Goal: Task Accomplishment & Management: Complete application form

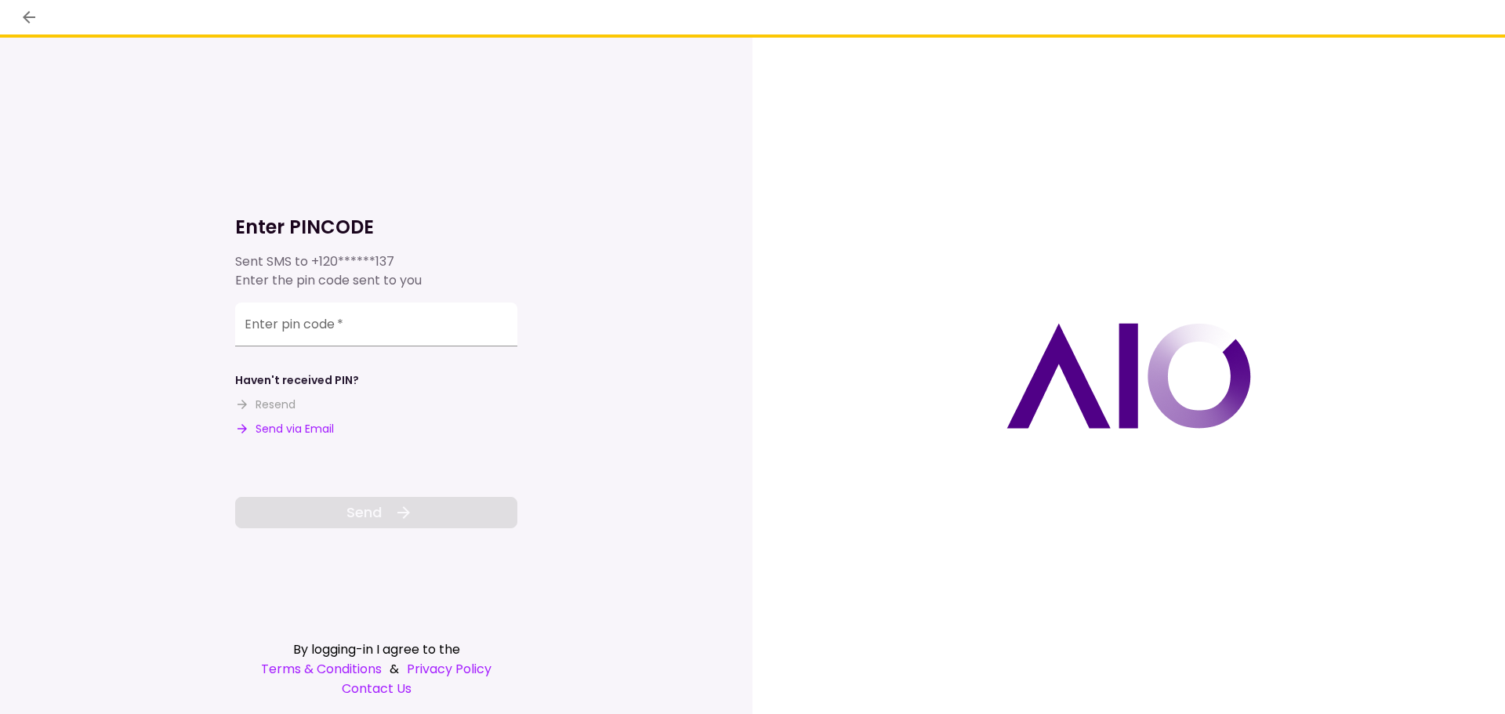
click at [313, 427] on button "Send via Email" at bounding box center [284, 429] width 99 height 16
click at [328, 321] on input "Enter pin code   *" at bounding box center [376, 325] width 282 height 44
drag, startPoint x: 249, startPoint y: 330, endPoint x: 248, endPoint y: 303, distance: 26.7
click at [249, 332] on input "Enter pin code   *" at bounding box center [376, 327] width 282 height 44
paste input "******"
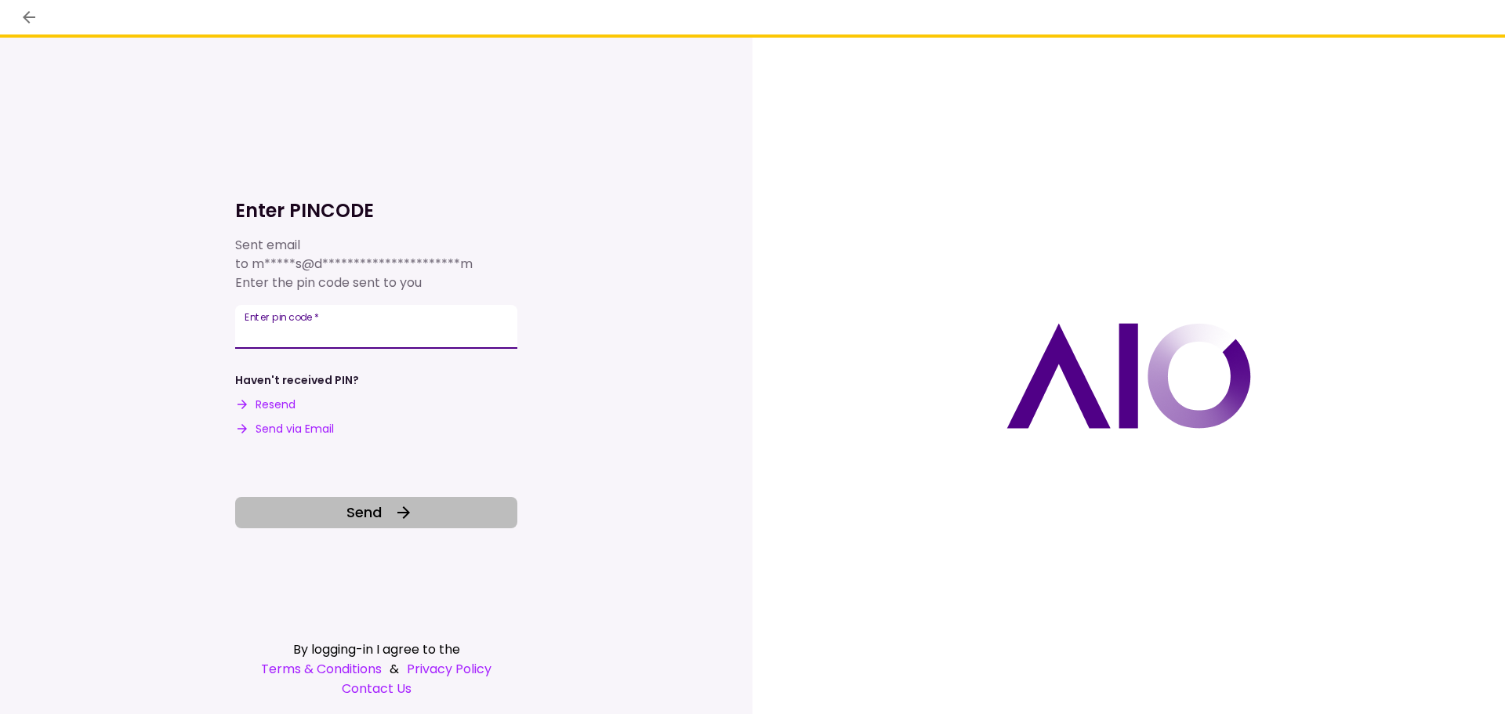
type input "******"
click at [411, 509] on icon at bounding box center [403, 512] width 19 height 19
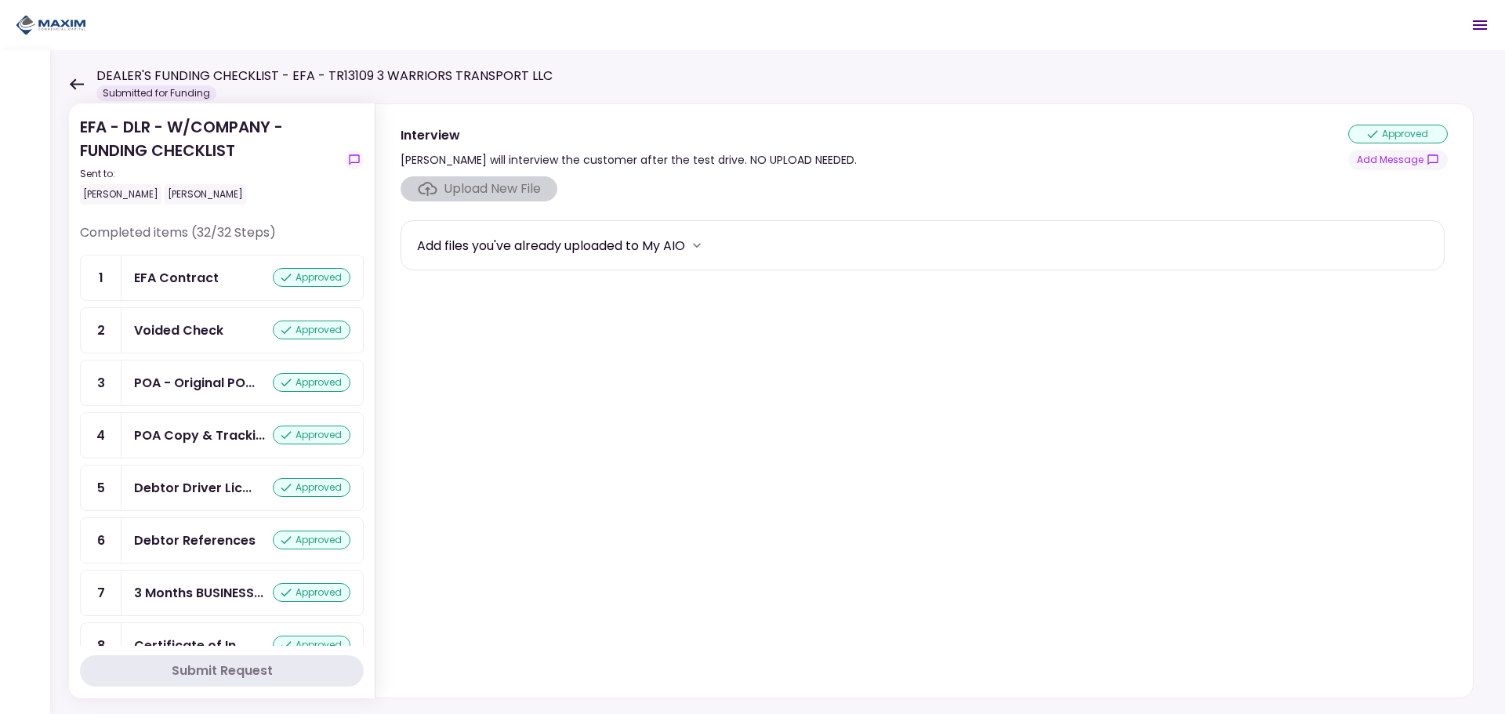
click at [74, 77] on div "DEALER'S FUNDING CHECKLIST - EFA - TR13109 3 WARRIORS TRANSPORT LLC Submitted f…" at bounding box center [311, 84] width 484 height 34
click at [72, 85] on icon at bounding box center [77, 83] width 14 height 11
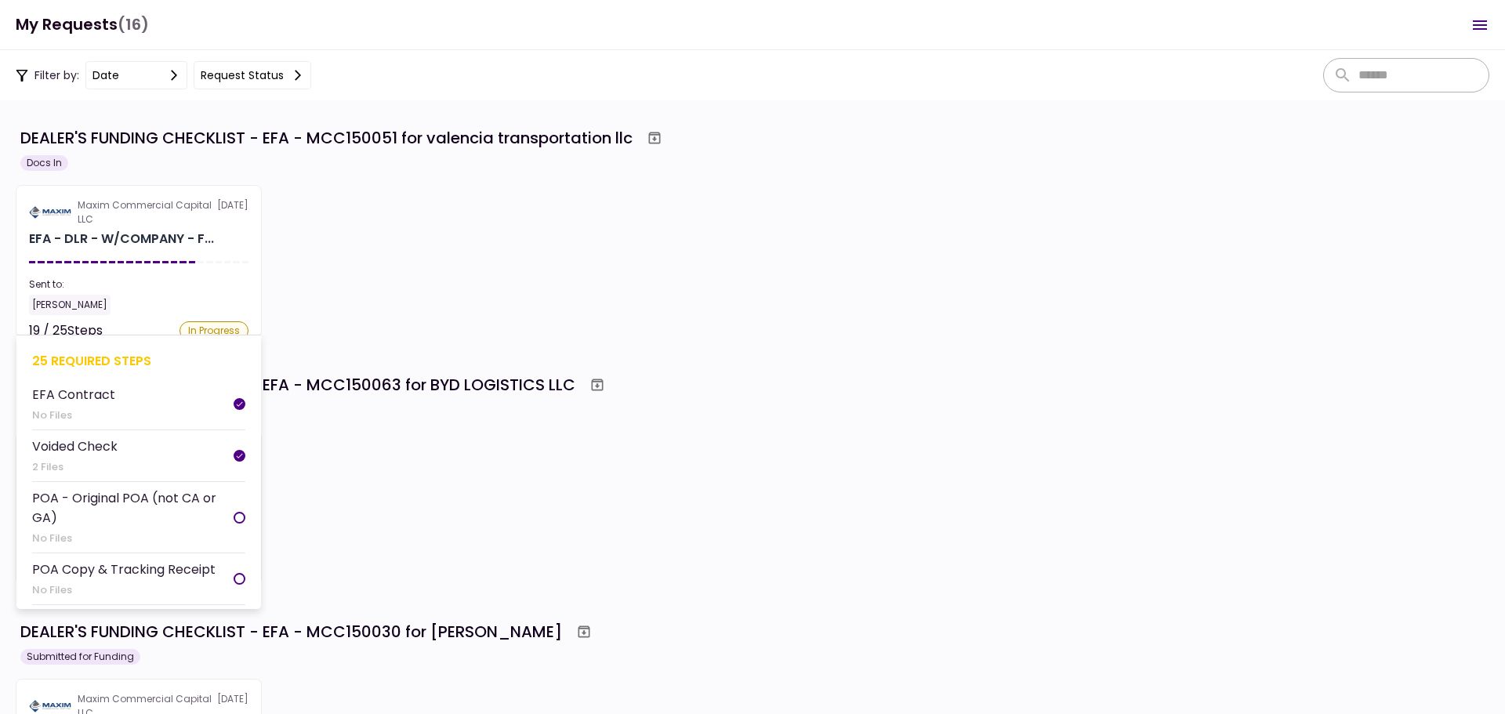
click at [82, 268] on section "Maxim Commercial Capital LLC [DATE] EFA - DLR - W/COMPANY - F... Sent to: [PERS…" at bounding box center [139, 261] width 246 height 153
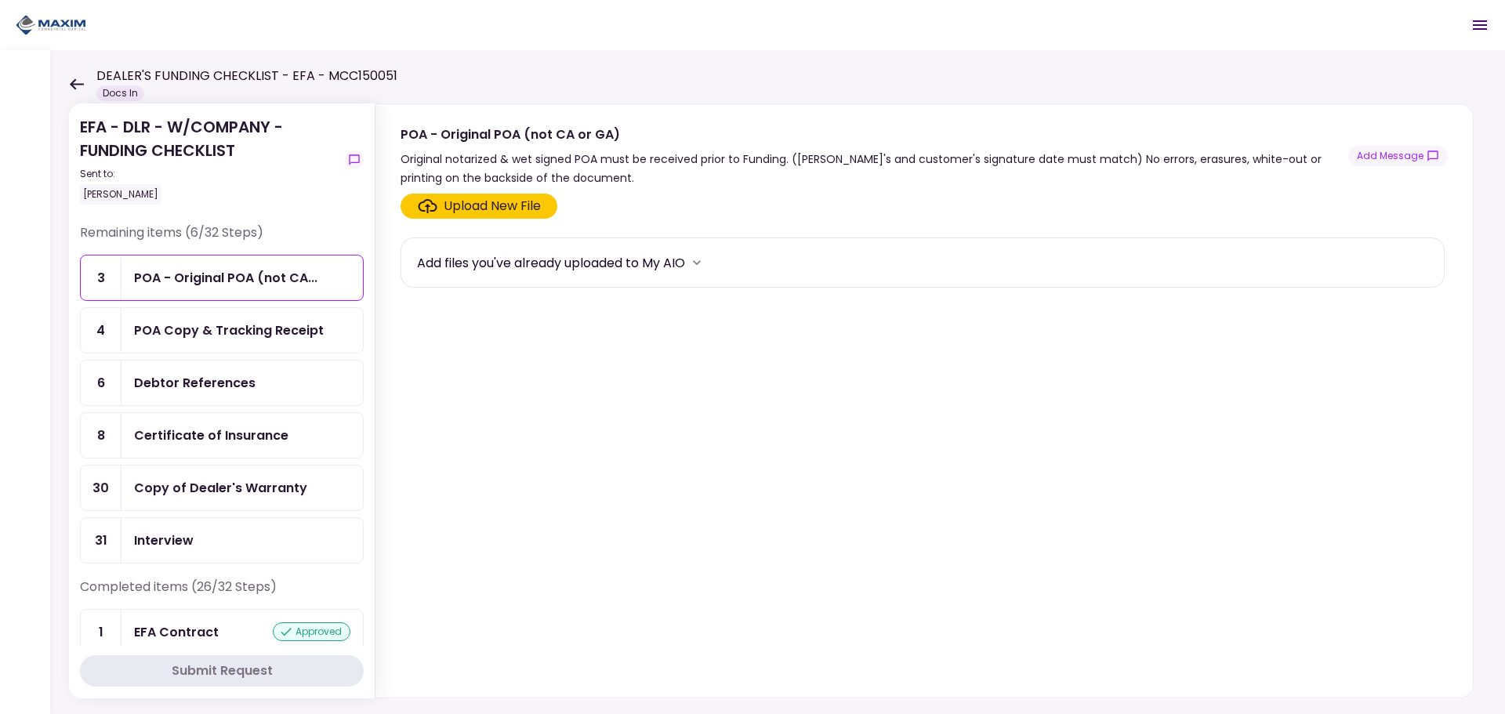
click at [173, 335] on div "POA Copy & Tracking Receipt" at bounding box center [229, 331] width 190 height 20
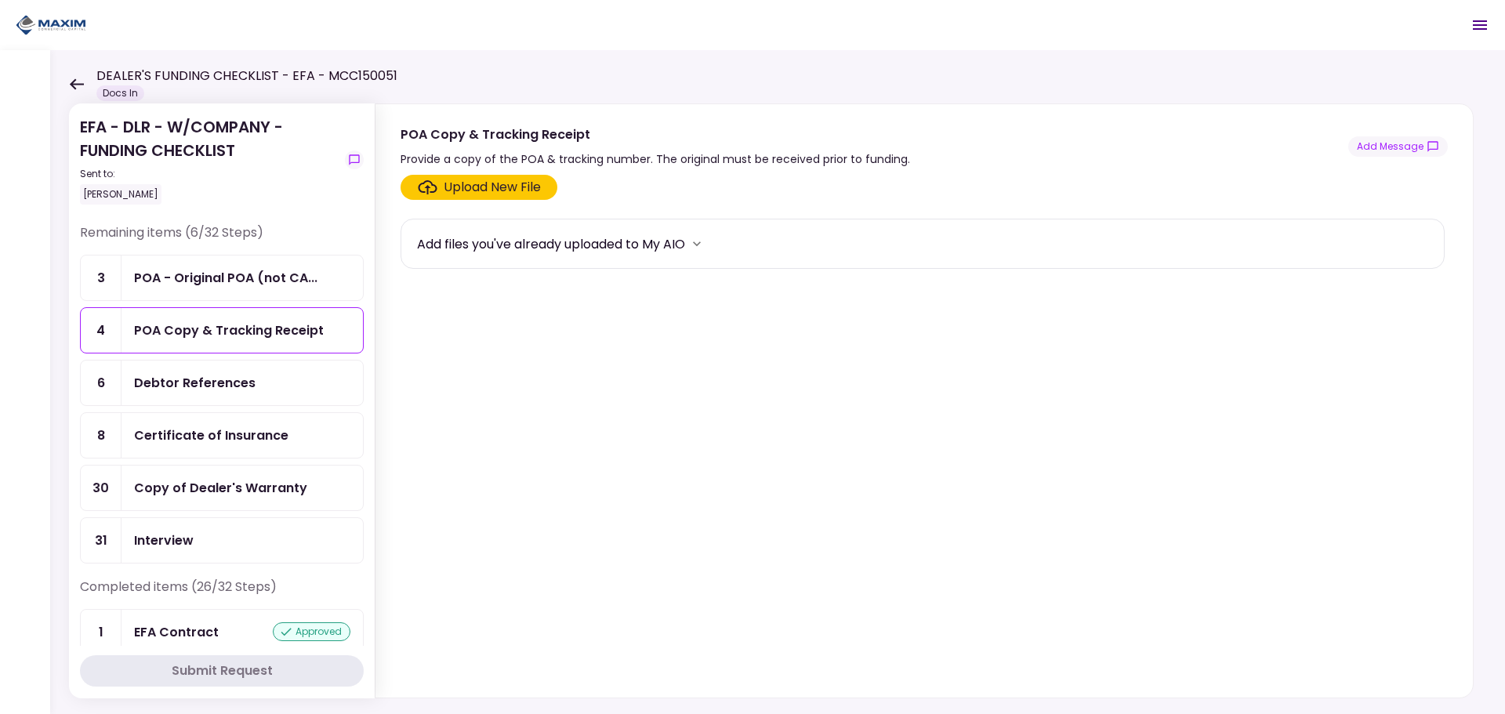
click at [448, 195] on div "Upload New File" at bounding box center [492, 187] width 97 height 19
click at [0, 0] on input "Upload New File" at bounding box center [0, 0] width 0 height 0
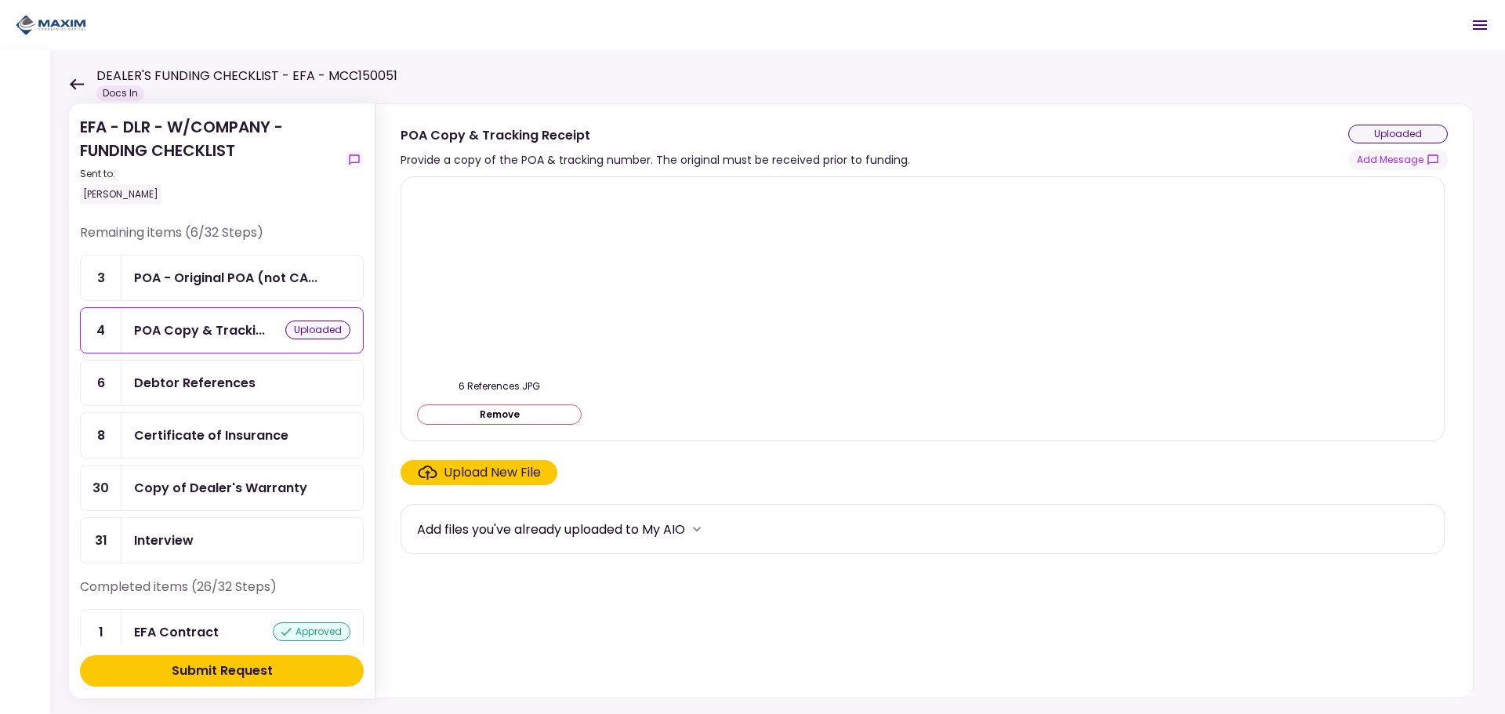
click at [461, 478] on div "Upload New File" at bounding box center [492, 472] width 97 height 19
click at [0, 0] on input "Upload New File" at bounding box center [0, 0] width 0 height 0
click at [490, 419] on button "Remove" at bounding box center [499, 415] width 165 height 20
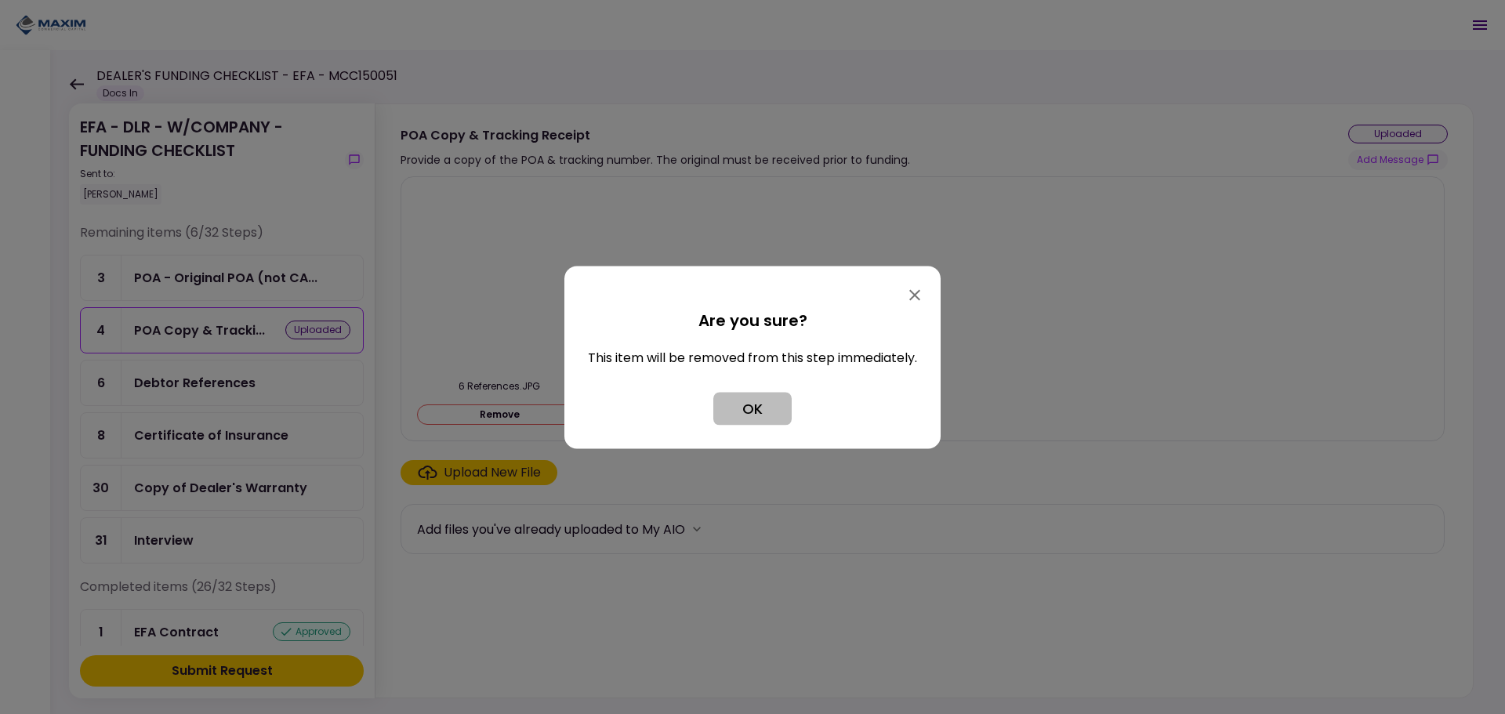
click at [760, 415] on button "OK" at bounding box center [752, 408] width 78 height 33
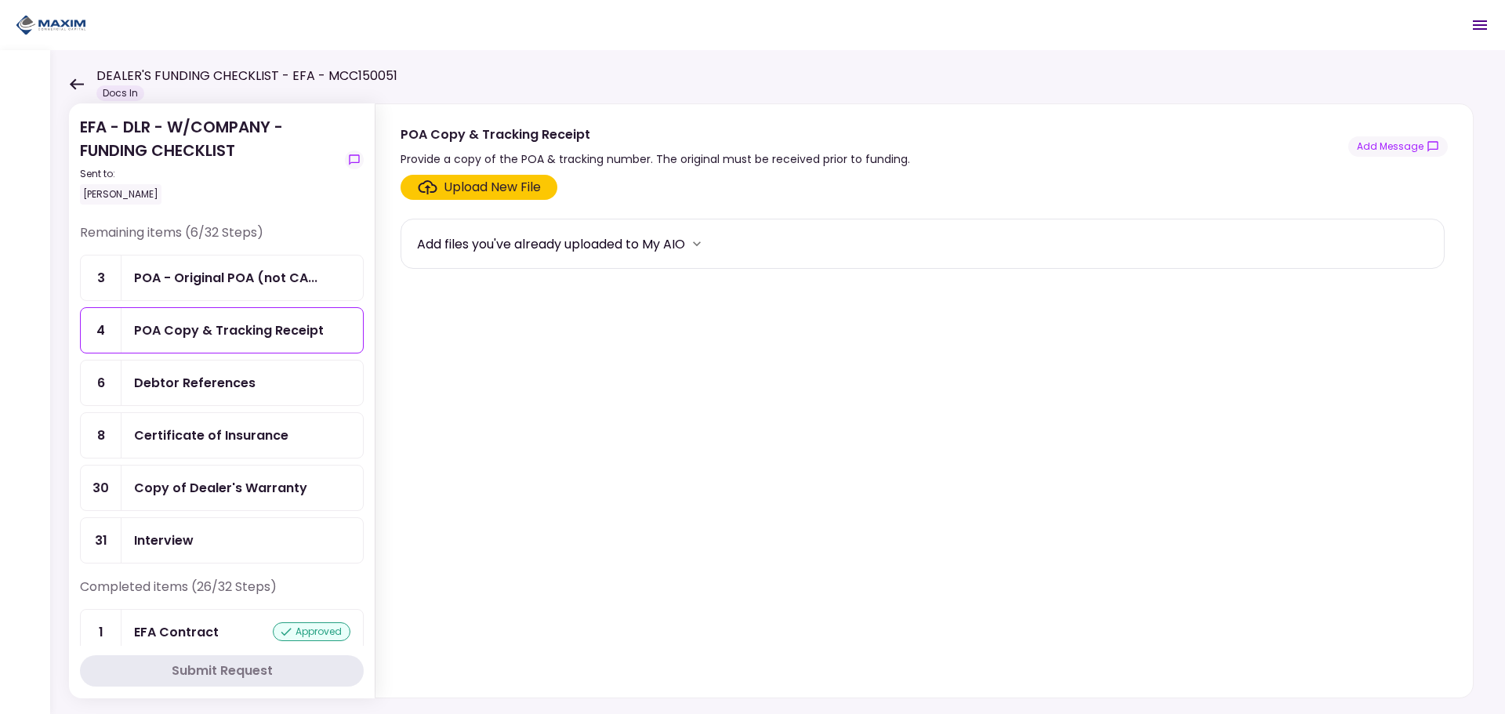
click at [249, 390] on div "Debtor References" at bounding box center [195, 383] width 122 height 20
click at [453, 183] on div "Upload New File" at bounding box center [492, 187] width 97 height 19
click at [0, 0] on input "Upload New File" at bounding box center [0, 0] width 0 height 0
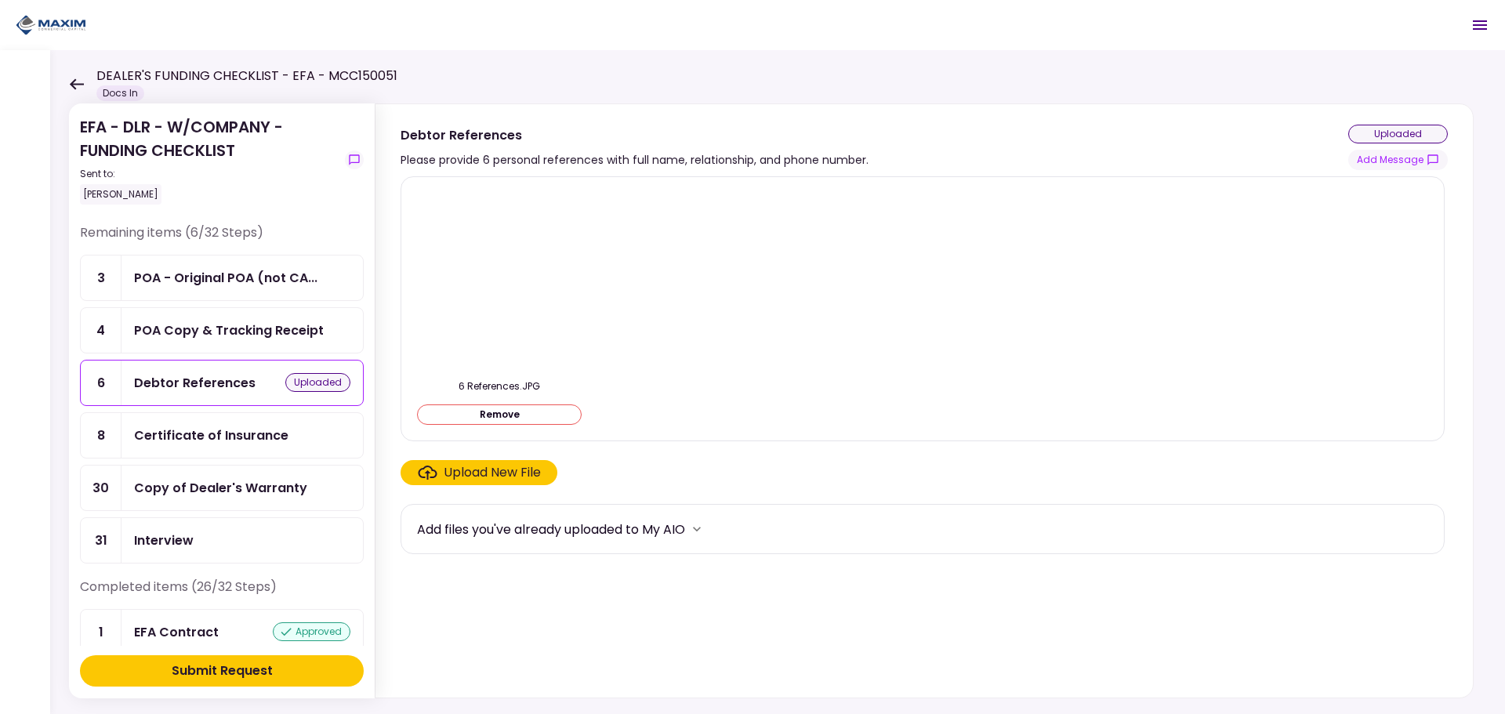
click at [160, 328] on div "POA Copy & Tracking Receipt" at bounding box center [229, 331] width 190 height 20
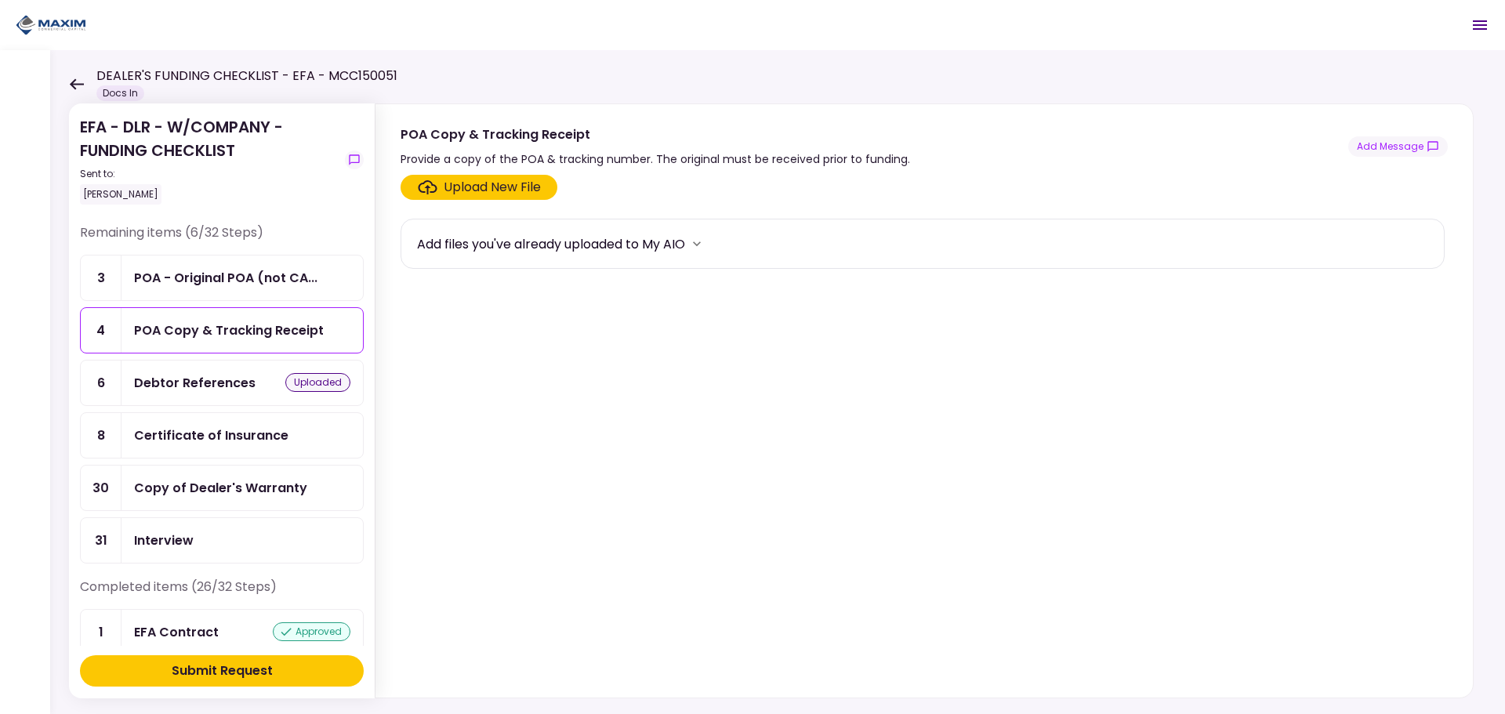
click at [459, 194] on div "Upload New File" at bounding box center [492, 187] width 97 height 19
click at [0, 0] on input "Upload New File" at bounding box center [0, 0] width 0 height 0
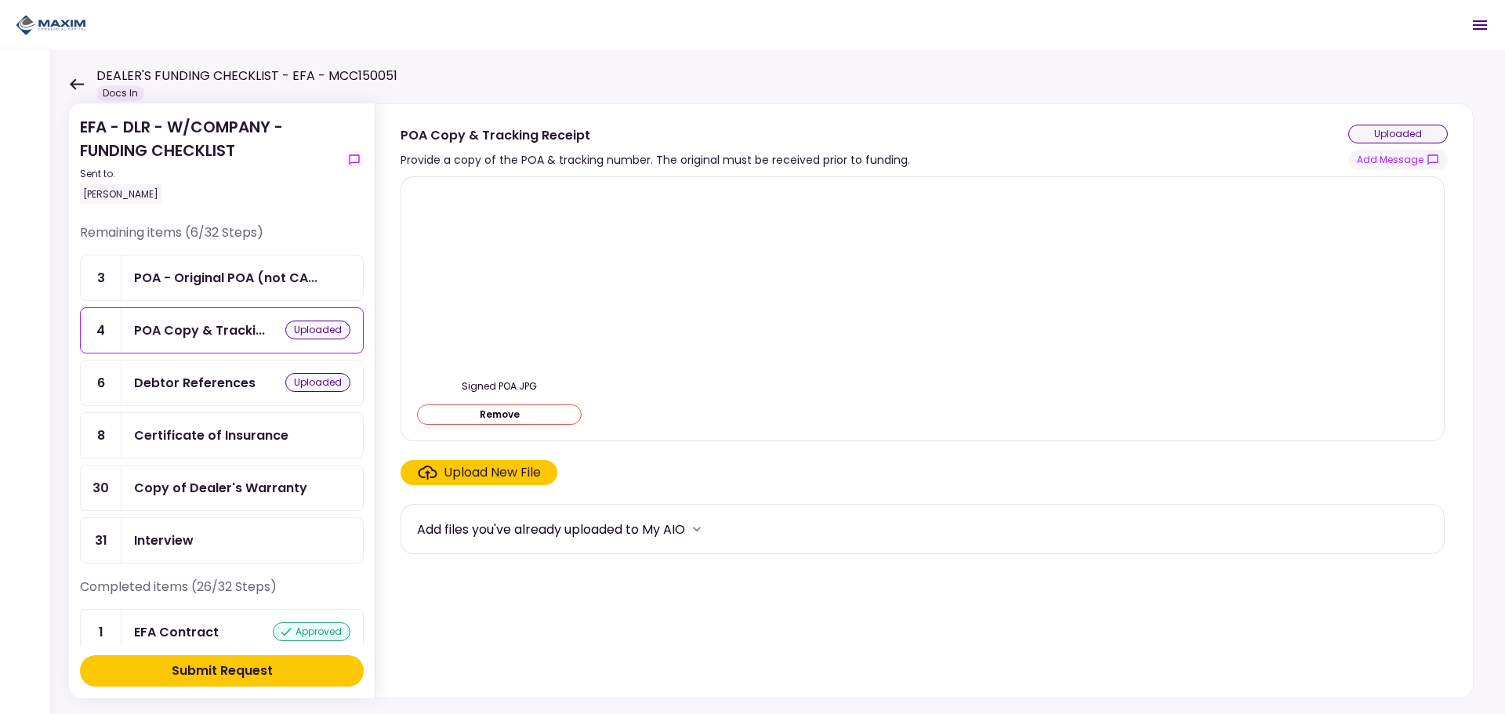
click at [477, 470] on div "Upload New File" at bounding box center [492, 472] width 97 height 19
click at [0, 0] on input "Upload New File" at bounding box center [0, 0] width 0 height 0
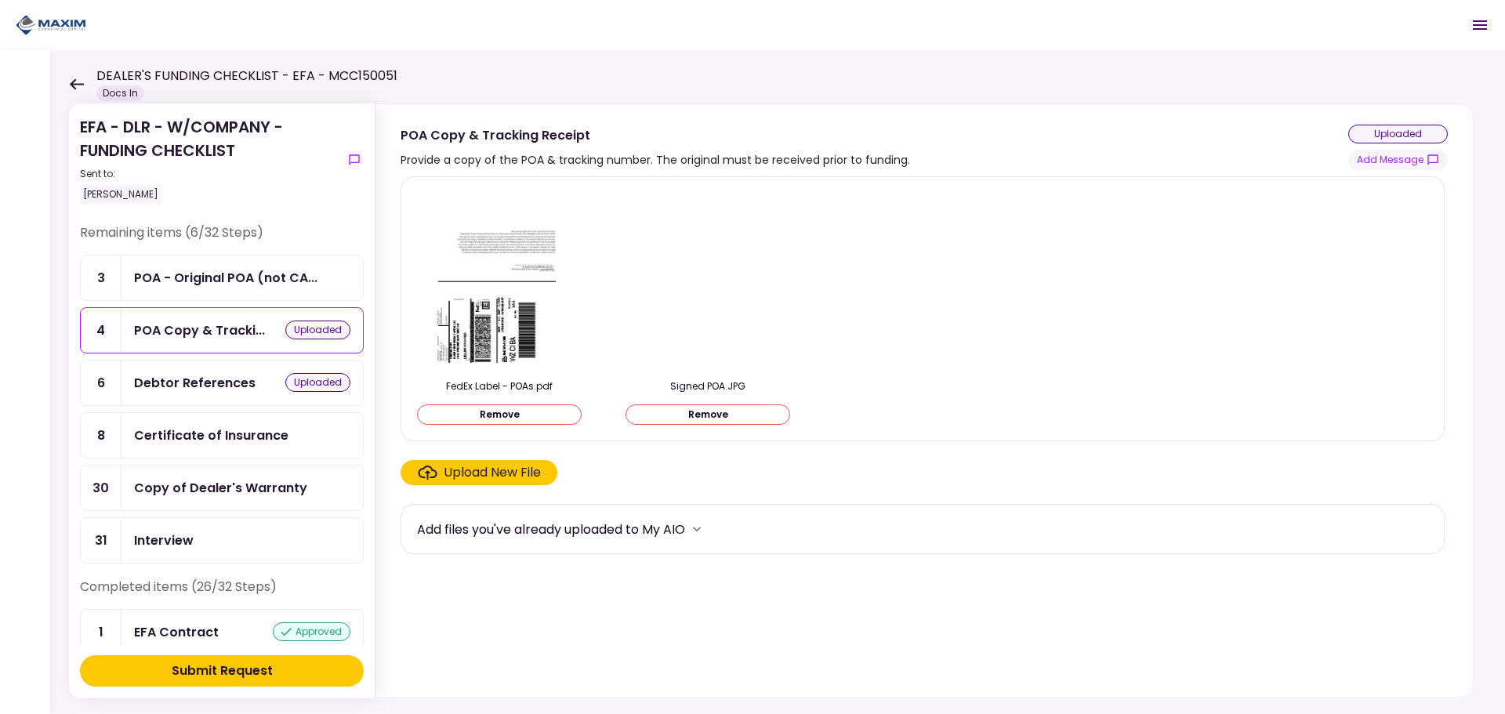
click at [234, 668] on div "Submit Request" at bounding box center [222, 671] width 101 height 19
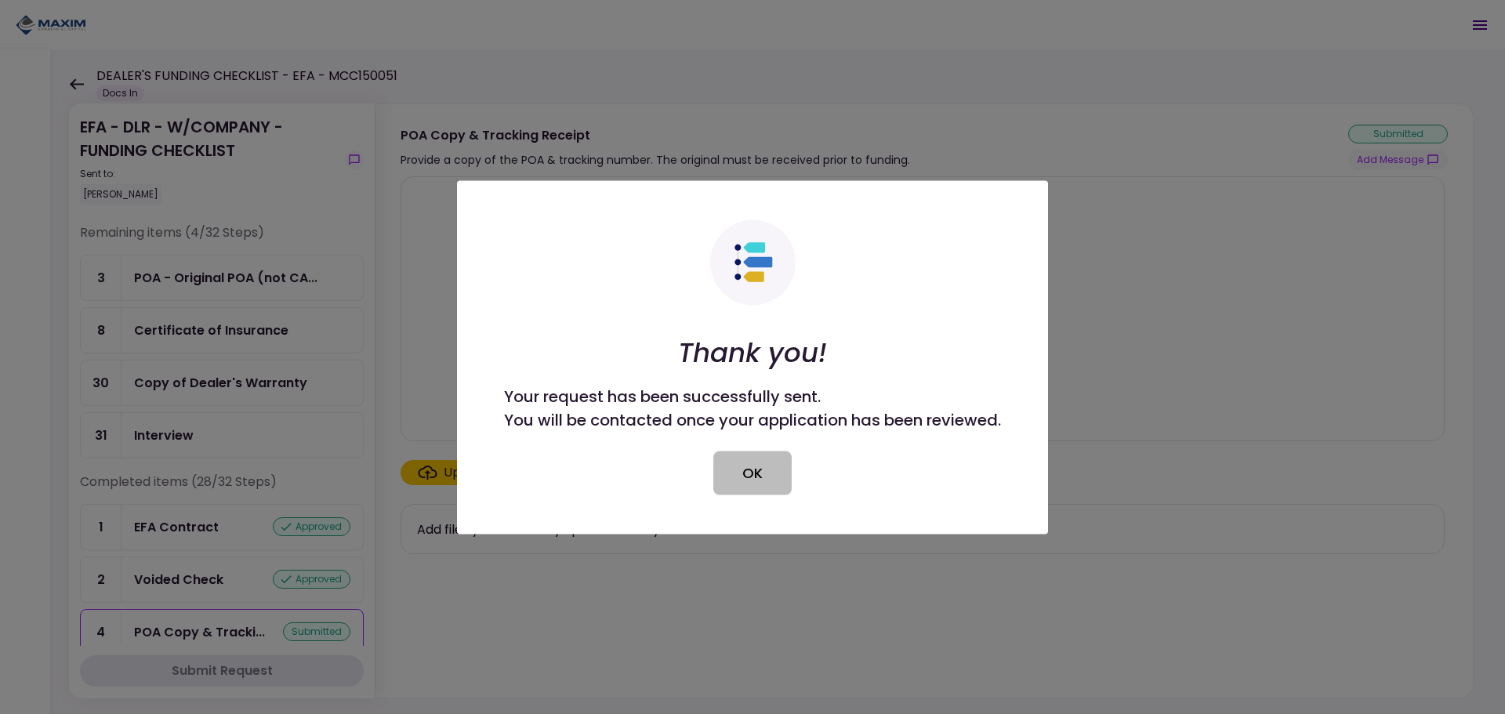
click at [753, 467] on button "OK" at bounding box center [752, 473] width 78 height 44
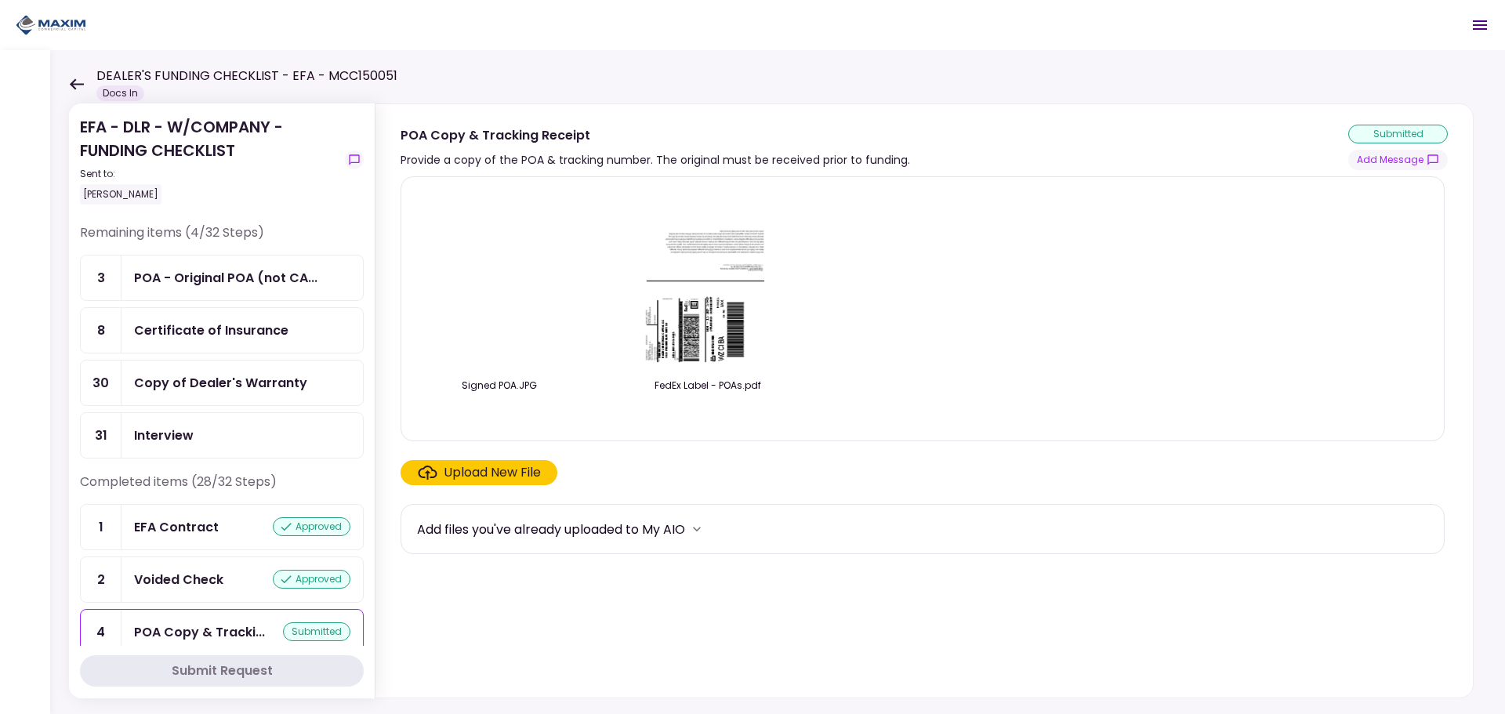
click at [172, 472] on div "Remaining items (4/32 Steps) 3 POA - Original POA (not CA... 8 Certificate of I…" at bounding box center [222, 347] width 284 height 249
